Goal: Check status

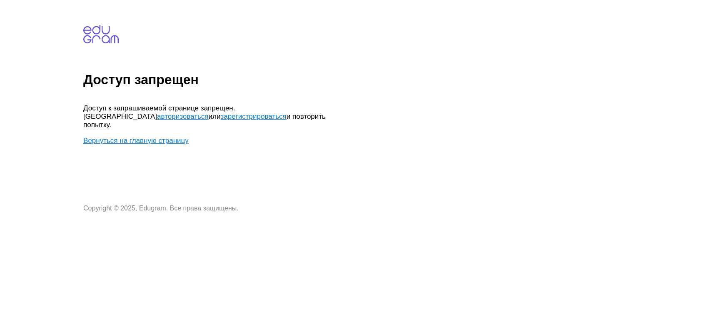
click at [208, 112] on link "авторизоваться" at bounding box center [182, 116] width 51 height 8
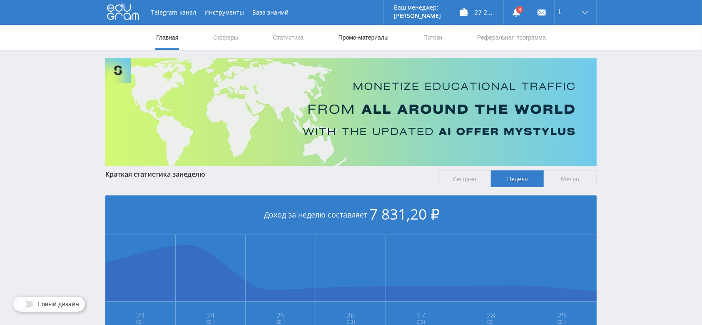
click at [372, 31] on link "Промо-материалы" at bounding box center [364, 37] width 52 height 25
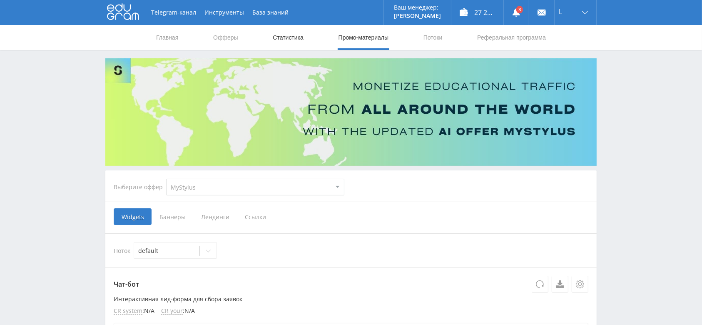
click at [282, 39] on link "Статистика" at bounding box center [288, 37] width 32 height 25
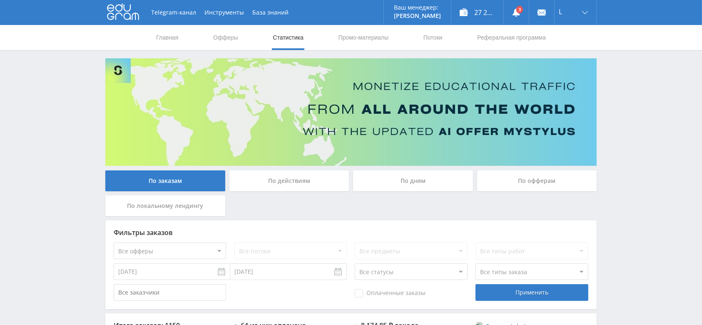
click at [209, 249] on select "Все офферы MyStylus MyStylus - Revshare Кэмп Studybay Автор24 Studybay [GEOGRAP…" at bounding box center [170, 250] width 112 height 17
select select "376"
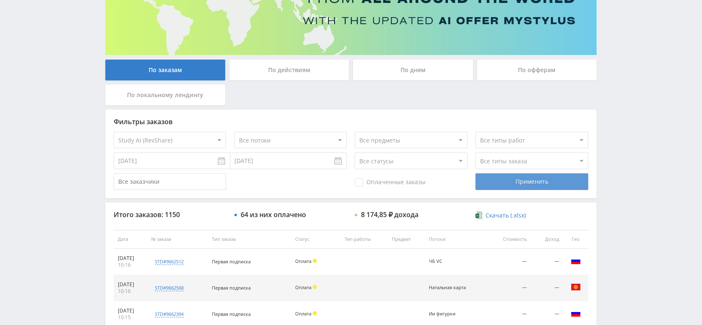
click at [543, 180] on div "Применить" at bounding box center [532, 181] width 112 height 17
click at [408, 156] on select "Все статусы В аукционе В работе На гарантии Завершен Возврат Черновик" at bounding box center [411, 160] width 112 height 17
select select "3"
click at [355, 152] on select "Все статусы В аукционе В работе На гарантии Завершен Возврат Черновик" at bounding box center [411, 160] width 112 height 17
click at [509, 188] on div "Применить" at bounding box center [532, 181] width 112 height 17
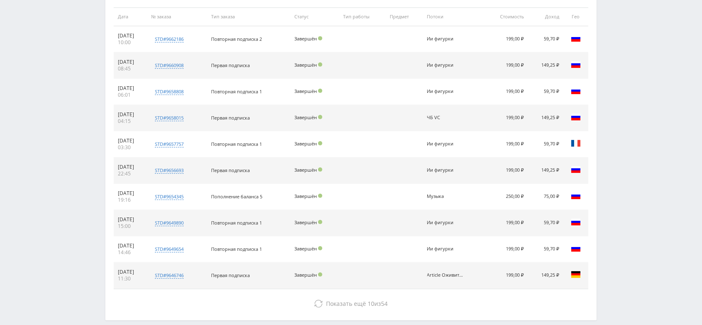
scroll to position [0, 0]
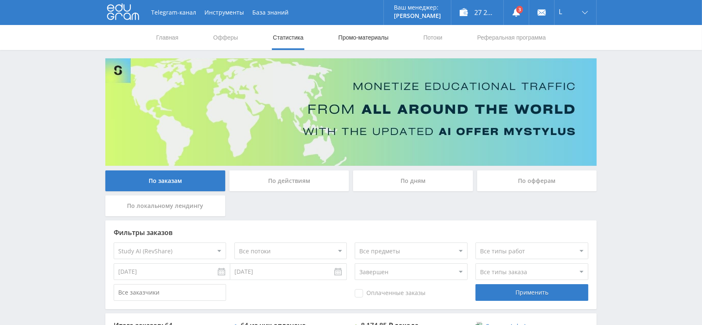
click at [357, 36] on link "Промо-материалы" at bounding box center [364, 37] width 52 height 25
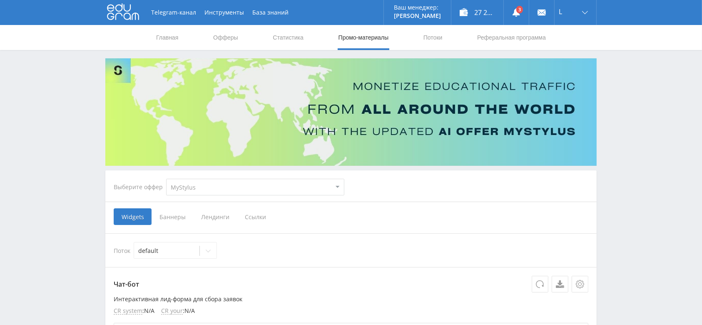
click at [219, 182] on select "MyStylus MyStylus - Revshare Кэмп Studybay Автор24 Studybay [GEOGRAPHIC_DATA] S…" at bounding box center [255, 187] width 178 height 17
select select "376"
click at [166, 179] on select "MyStylus MyStylus - Revshare Кэмп Studybay Автор24 Studybay [GEOGRAPHIC_DATA] S…" at bounding box center [255, 187] width 178 height 17
select select "376"
